Goal: Information Seeking & Learning: Find contact information

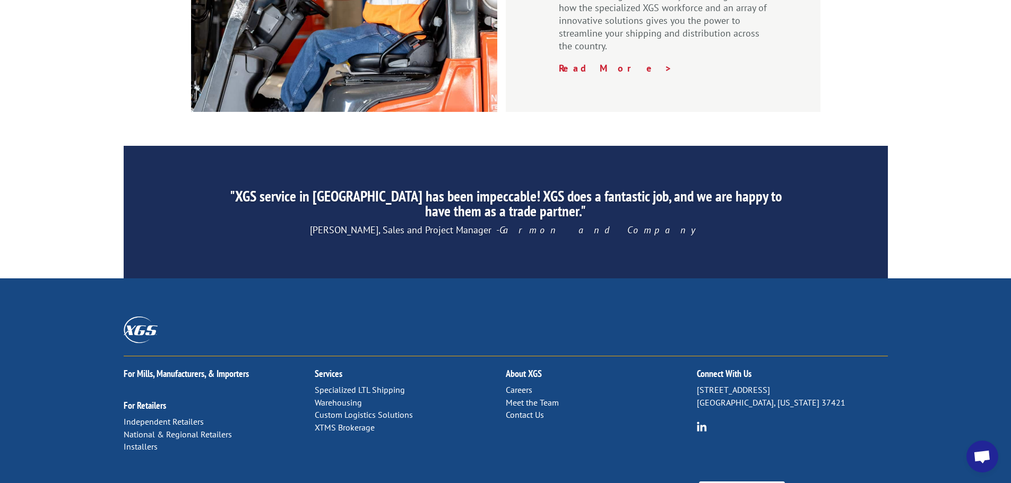
scroll to position [1617, 0]
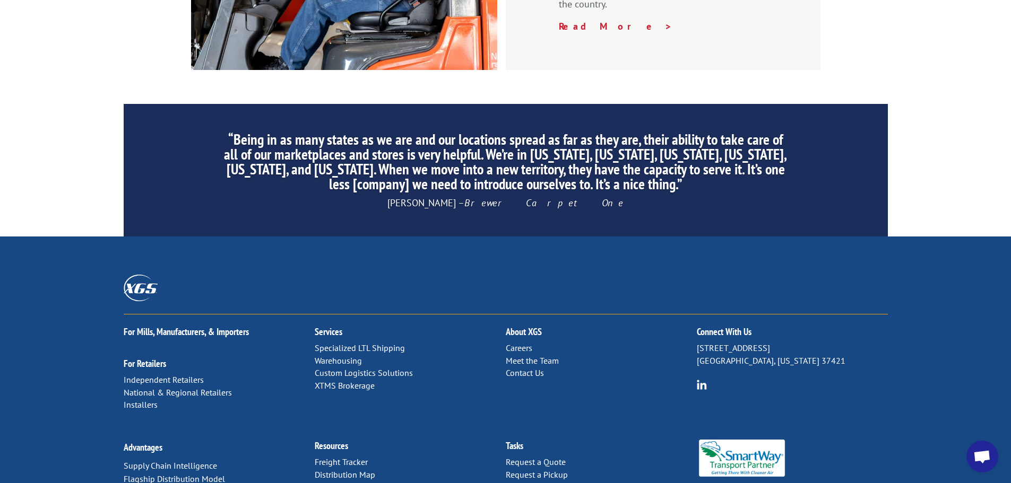
click at [341, 356] on link "Warehousing" at bounding box center [338, 361] width 47 height 11
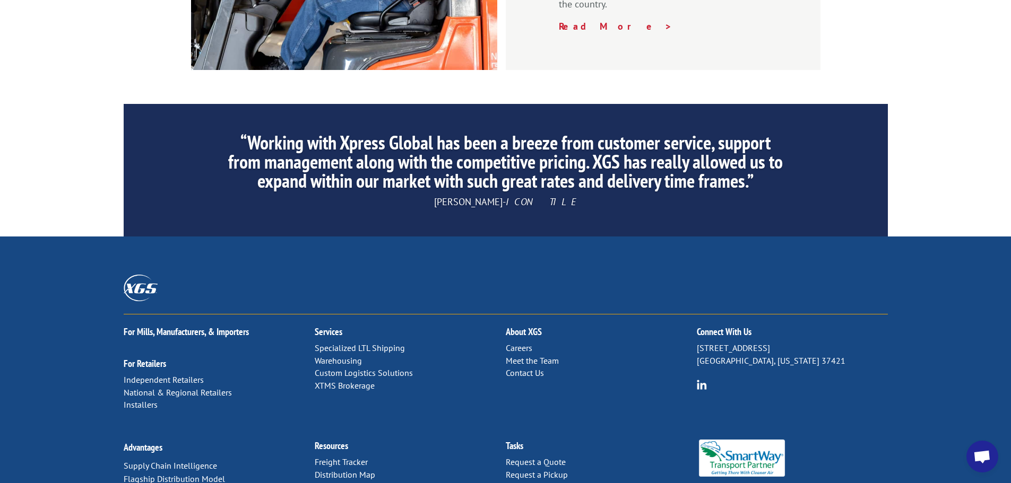
click at [397, 368] on link "Custom Logistics Solutions" at bounding box center [364, 373] width 98 height 11
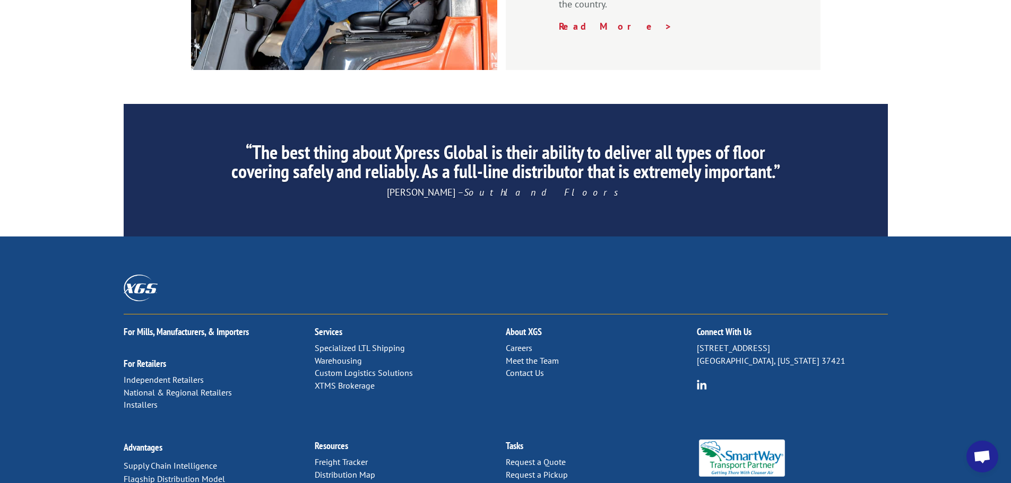
click at [339, 356] on link "Warehousing" at bounding box center [338, 361] width 47 height 11
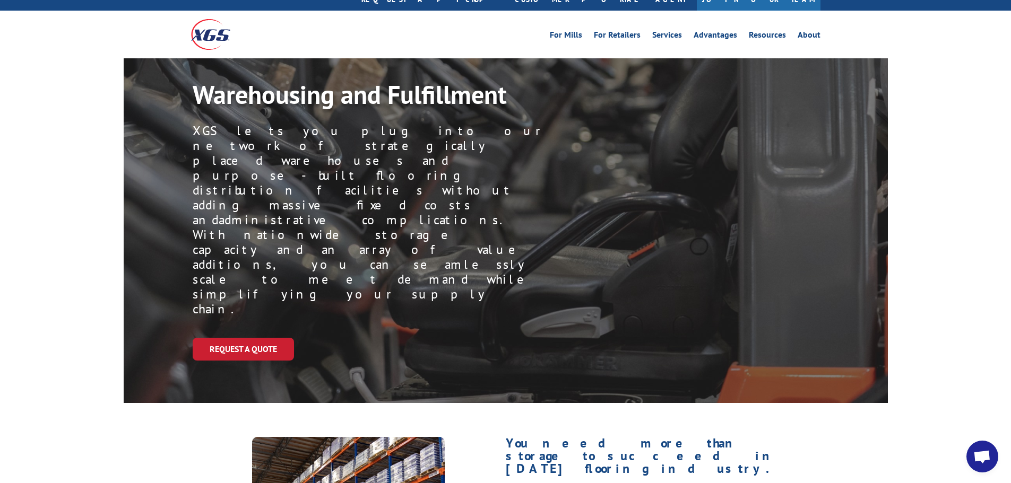
scroll to position [53, 0]
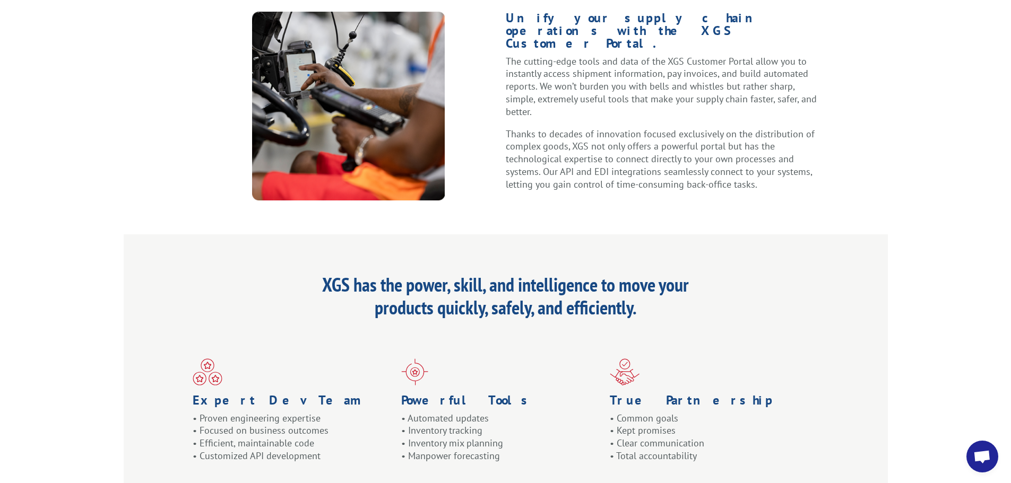
scroll to position [637, 0]
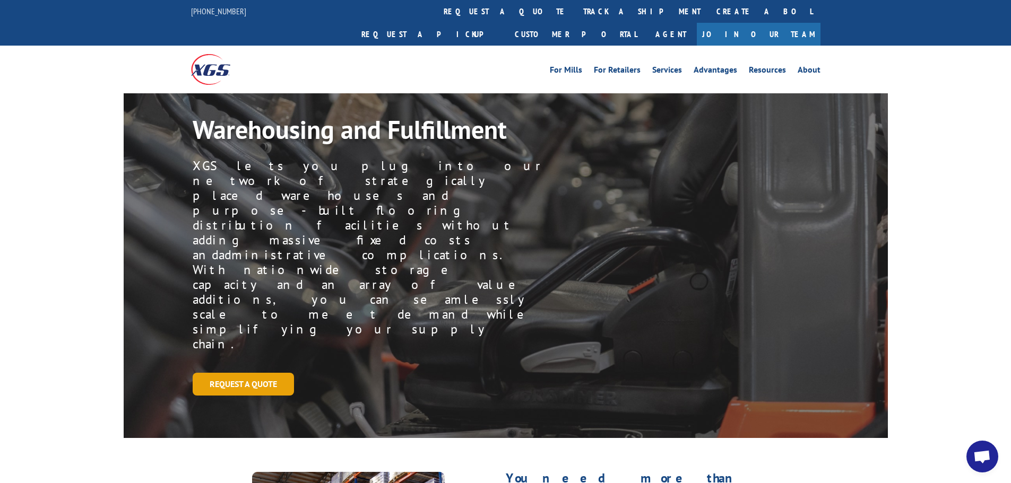
click at [255, 373] on link "Request a Quote" at bounding box center [243, 384] width 101 height 23
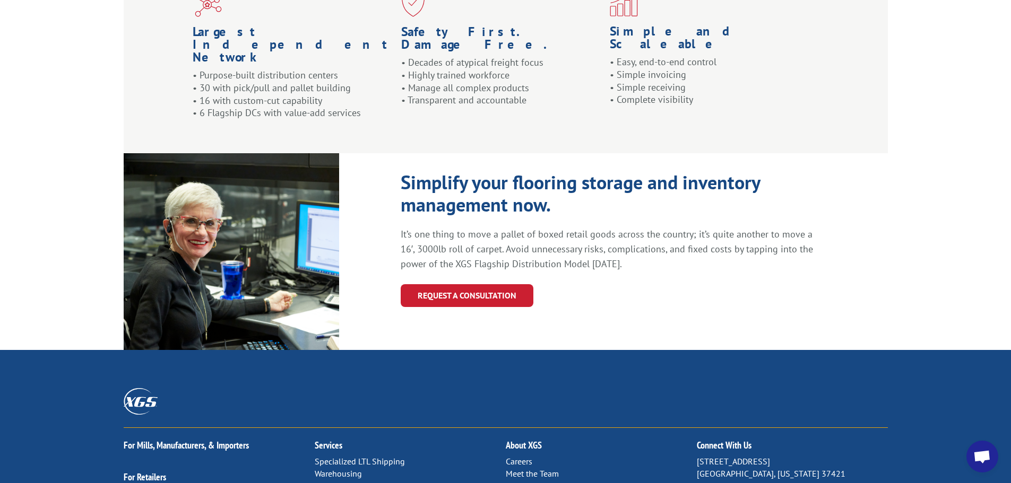
scroll to position [1120, 0]
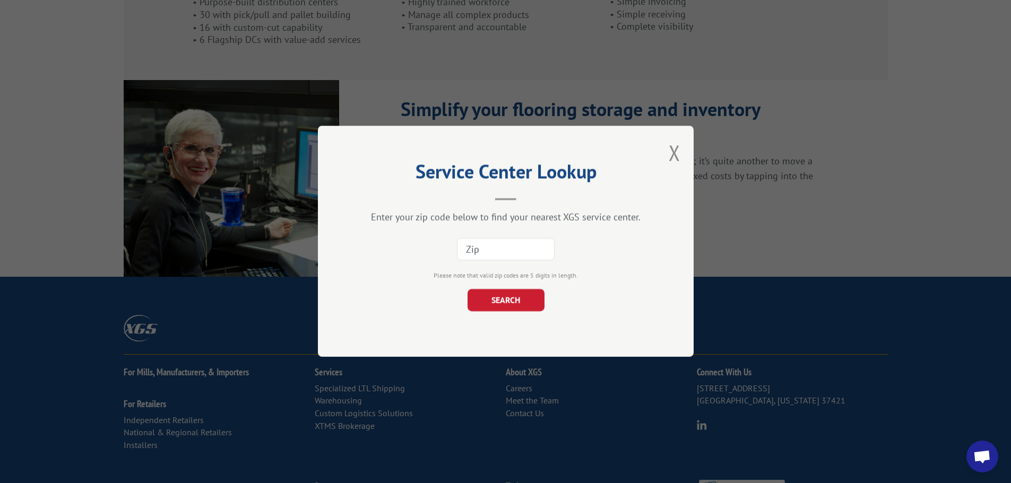
click at [518, 257] on input at bounding box center [506, 250] width 98 height 22
type input "92801"
click button "SEARCH" at bounding box center [505, 301] width 77 height 22
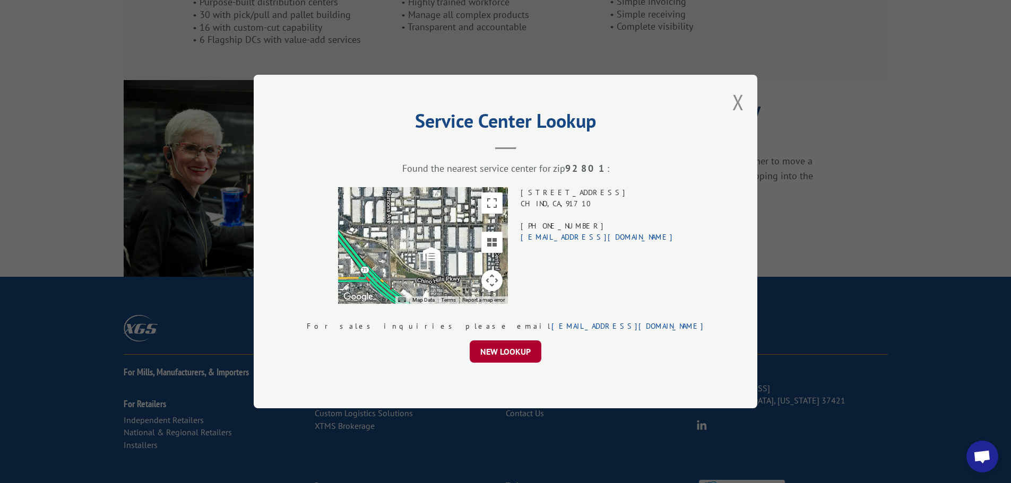
click at [530, 347] on button "NEW LOOKUP" at bounding box center [506, 352] width 72 height 22
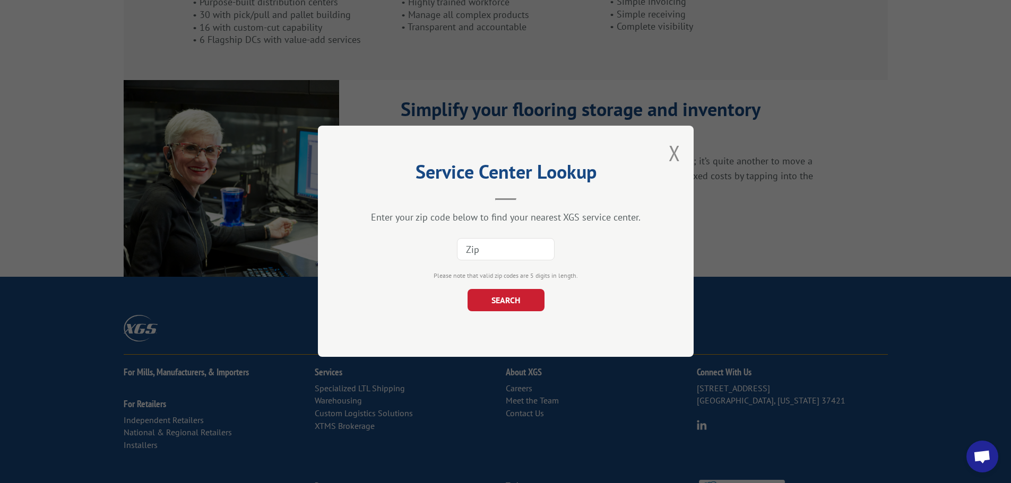
click at [494, 247] on input at bounding box center [506, 250] width 98 height 22
type input "90746"
click button "SEARCH" at bounding box center [505, 301] width 77 height 22
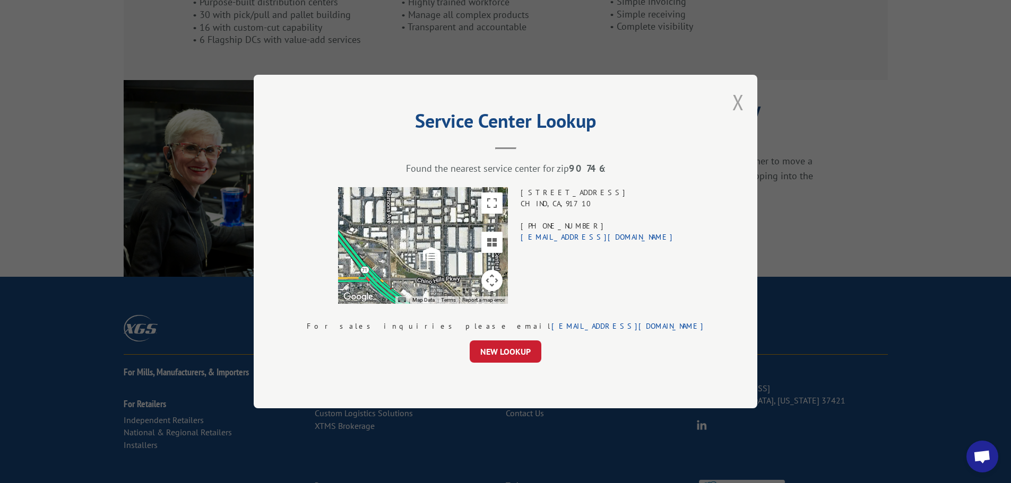
click at [732, 109] on button "Close modal" at bounding box center [738, 102] width 12 height 28
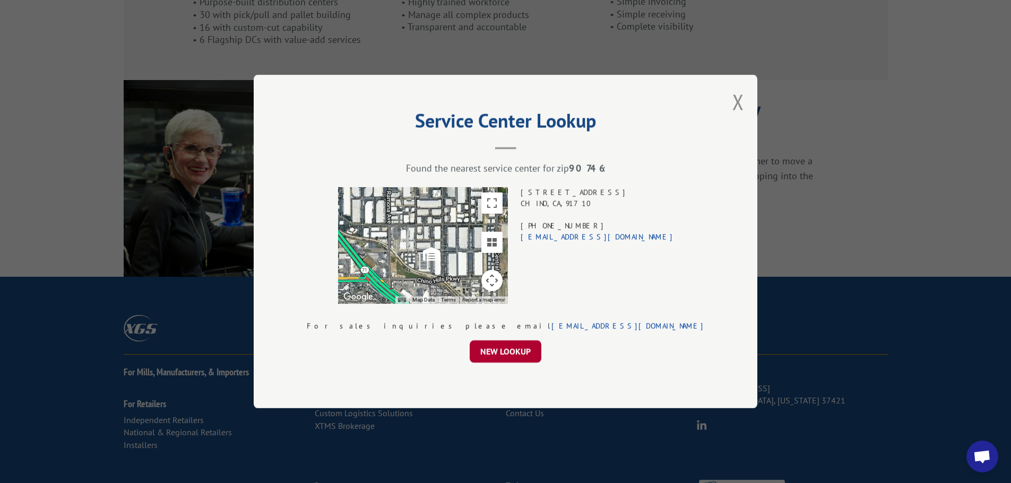
click at [514, 357] on button "NEW LOOKUP" at bounding box center [506, 352] width 72 height 22
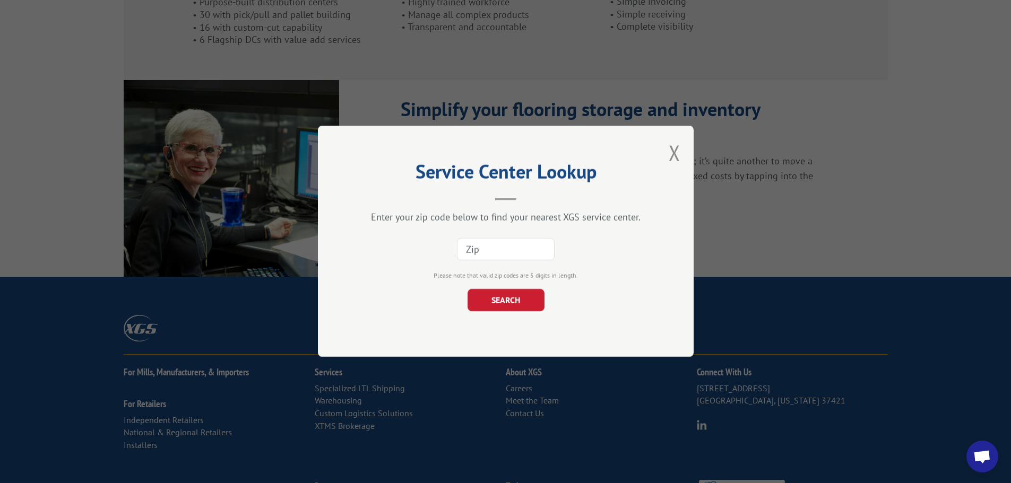
click at [516, 258] on input at bounding box center [506, 250] width 98 height 22
type input "90505"
click button "SEARCH" at bounding box center [505, 301] width 77 height 22
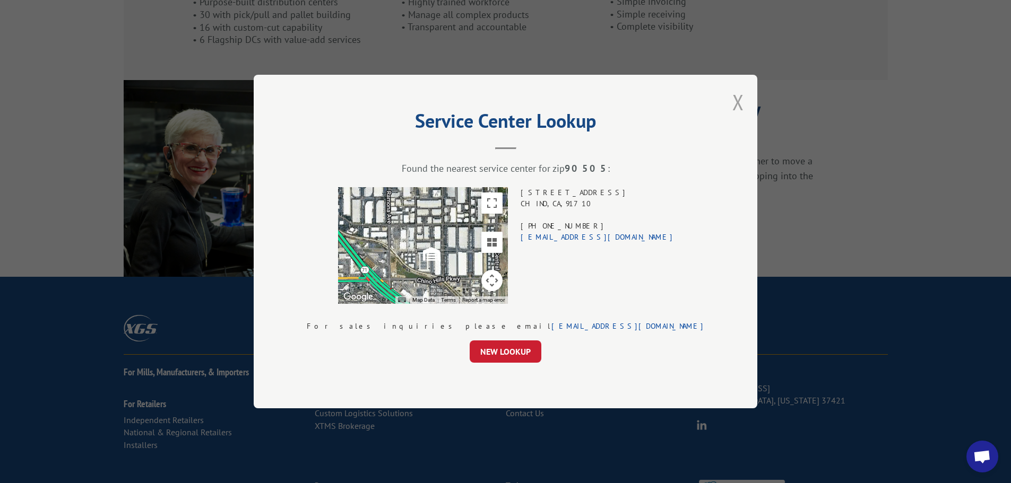
click at [732, 108] on button "Close modal" at bounding box center [738, 102] width 12 height 28
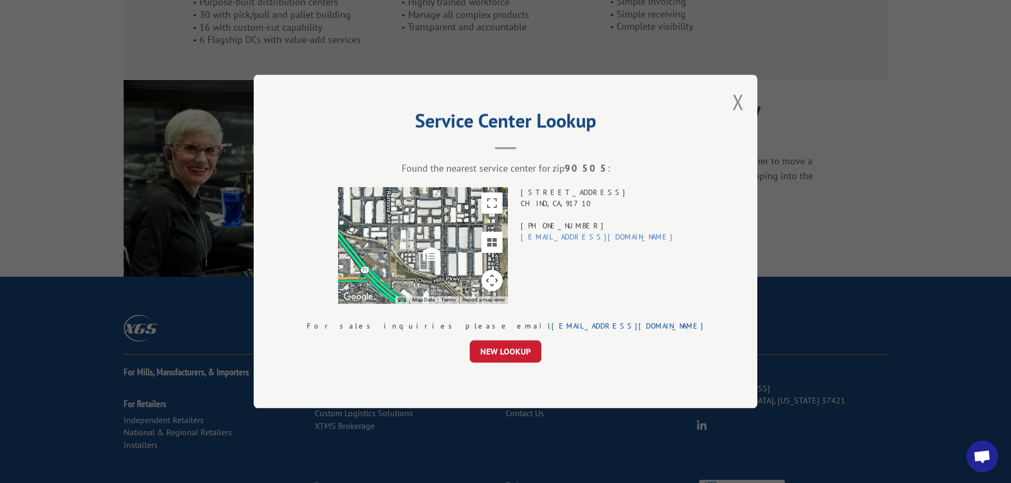
click at [604, 233] on link "xgsanadisp@xgsi.com" at bounding box center [597, 237] width 153 height 10
click at [732, 105] on button "Close modal" at bounding box center [738, 102] width 12 height 28
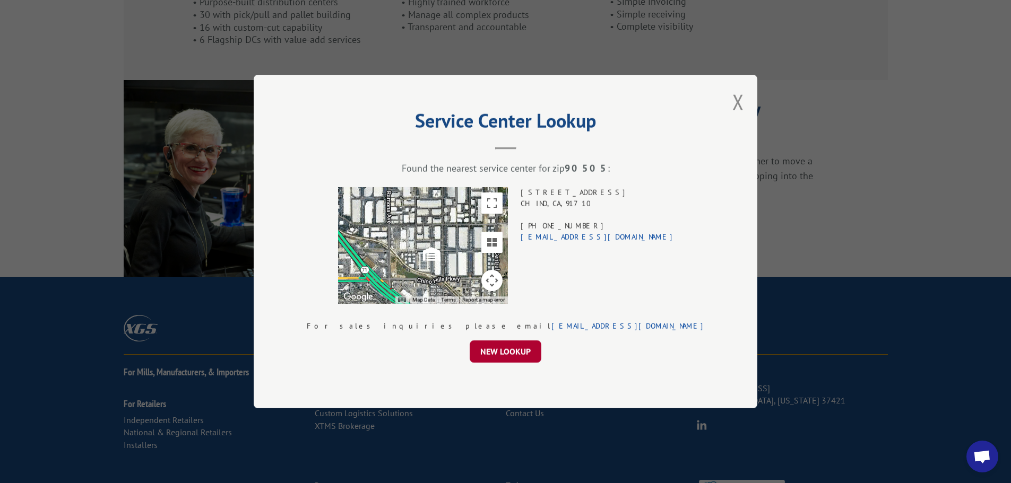
click at [504, 354] on button "NEW LOOKUP" at bounding box center [506, 352] width 72 height 22
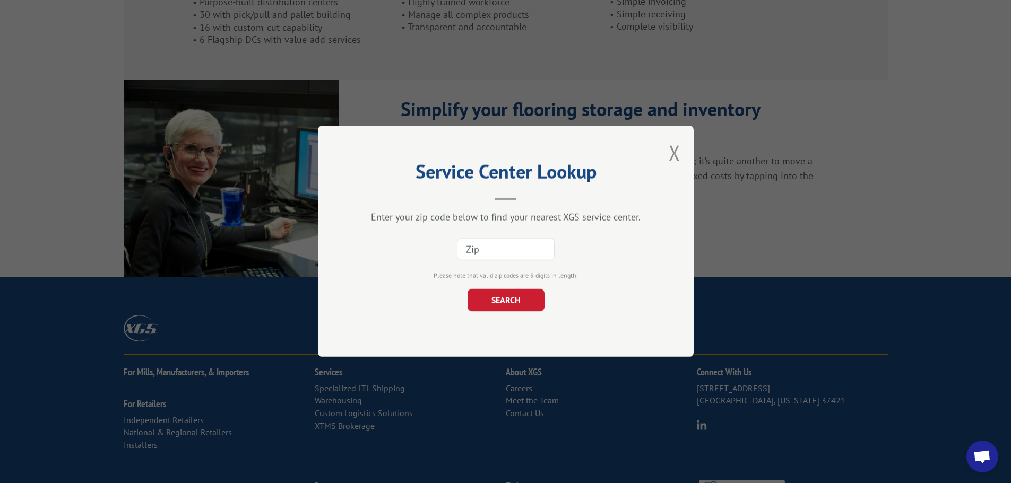
click at [511, 255] on input at bounding box center [506, 250] width 98 height 22
type input "95376"
click button "SEARCH" at bounding box center [505, 301] width 77 height 22
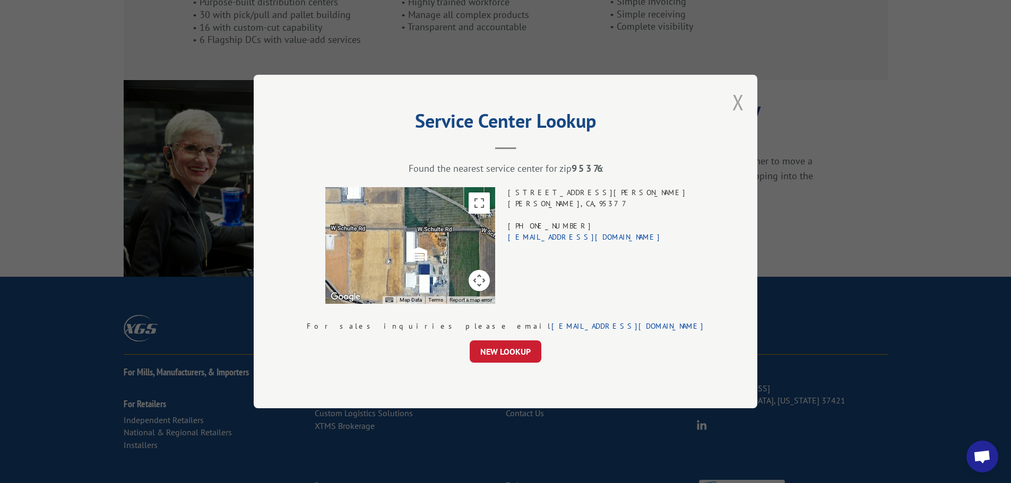
click at [732, 107] on button "Close modal" at bounding box center [738, 102] width 12 height 28
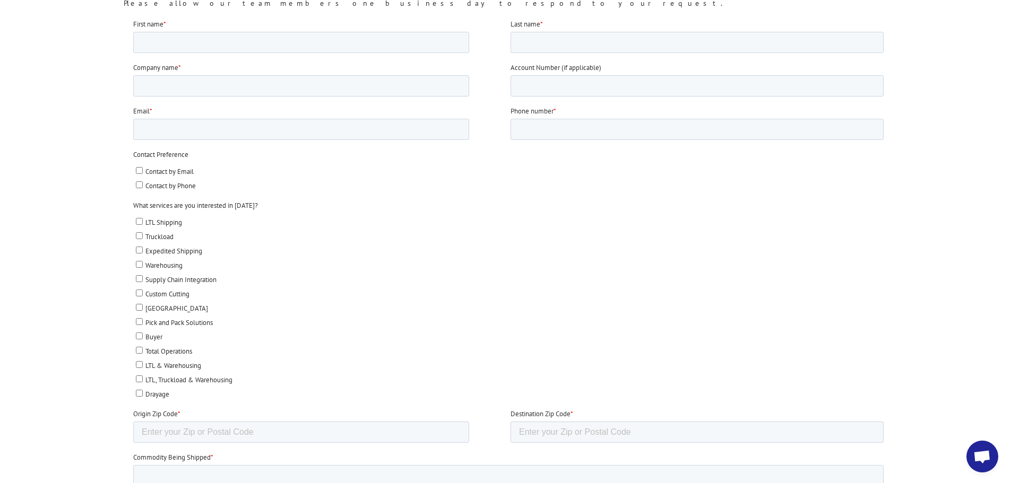
scroll to position [318, 0]
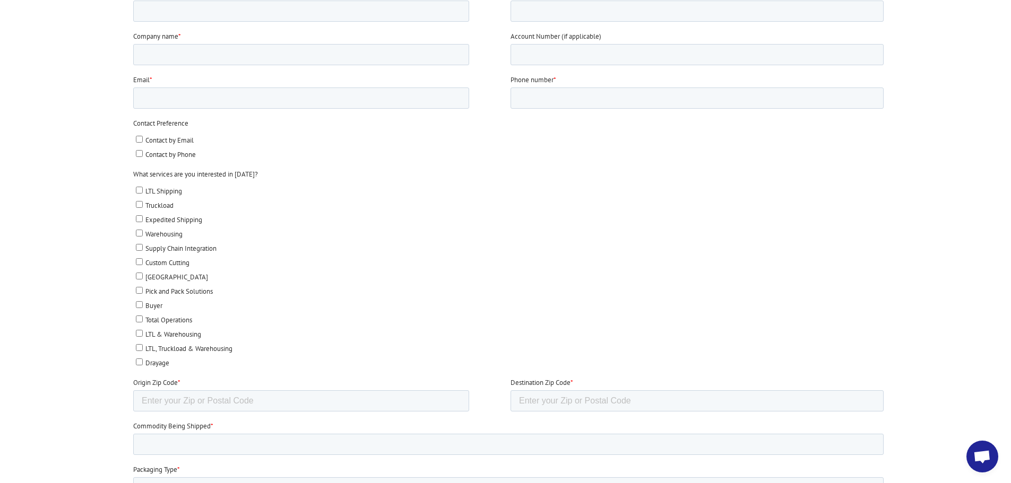
click at [137, 234] on input "Warehousing" at bounding box center [138, 233] width 7 height 7
checkbox input "true"
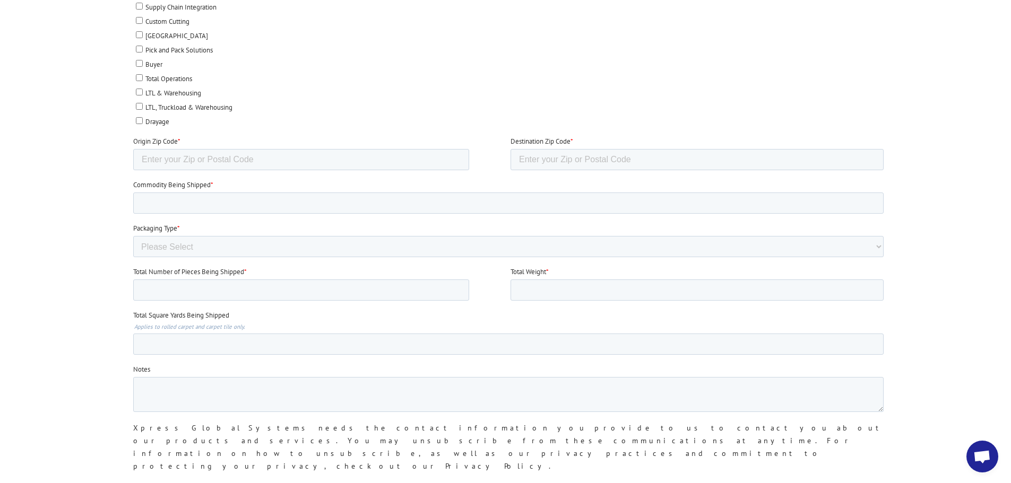
scroll to position [584, 0]
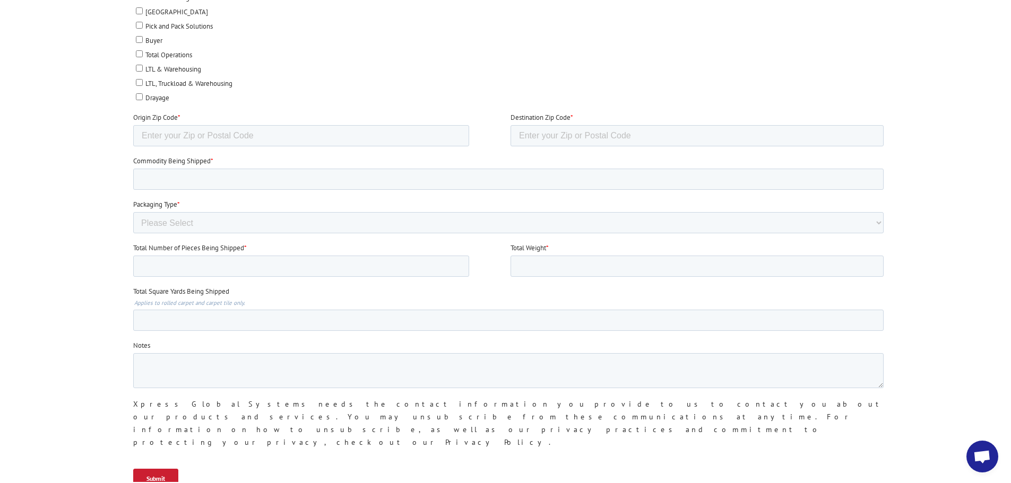
click at [981, 460] on span "Open chat" at bounding box center [982, 458] width 18 height 15
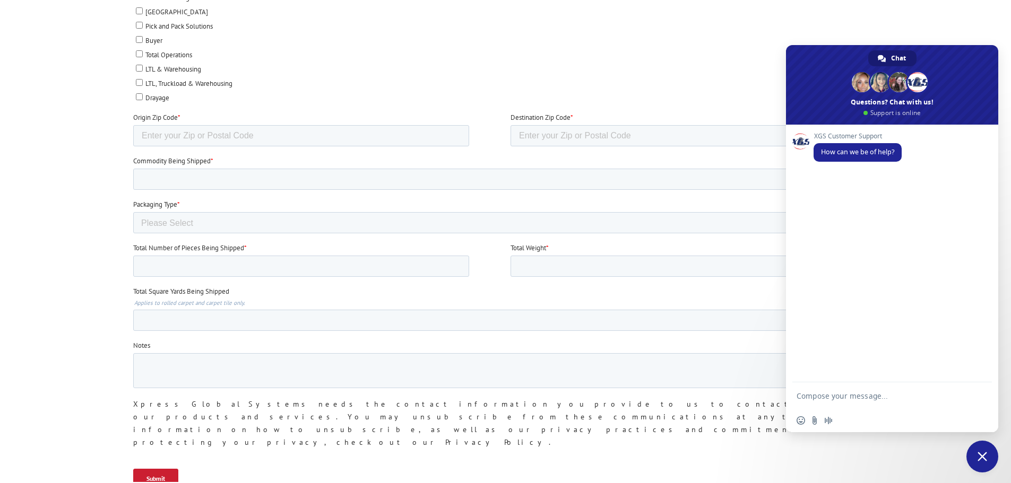
click at [693, 445] on div "Request a Quote Complete the form below for a customized quote based on your sh…" at bounding box center [505, 192] width 1011 height 1365
click at [985, 452] on span "Close chat" at bounding box center [983, 457] width 10 height 10
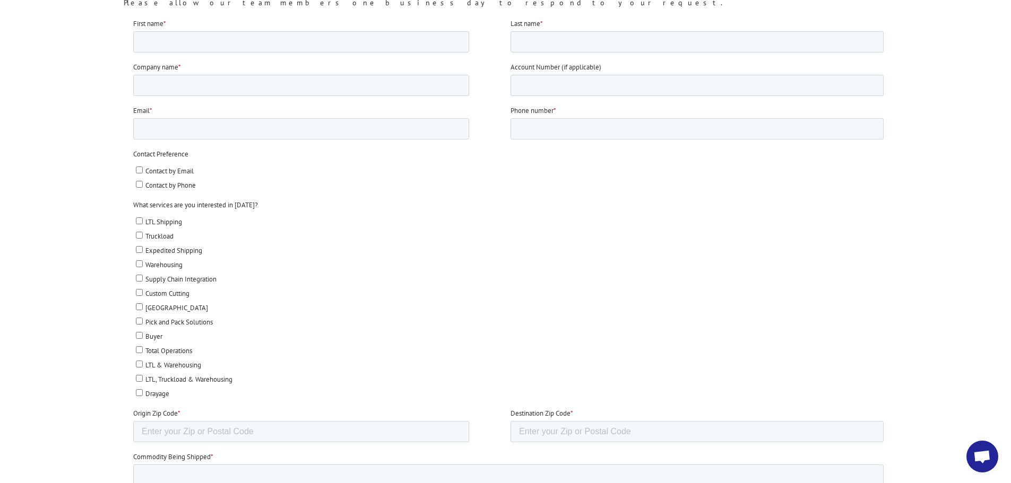
scroll to position [265, 0]
